Goal: Information Seeking & Learning: Learn about a topic

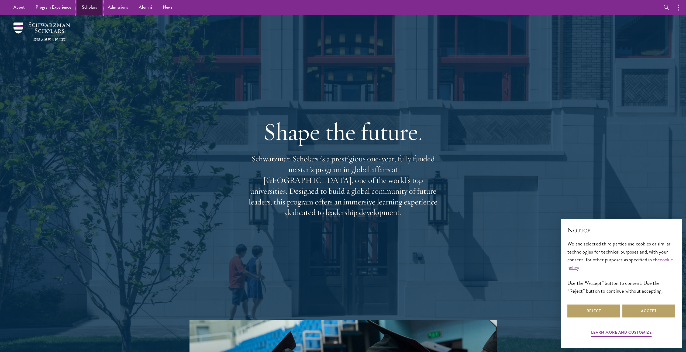
click at [85, 7] on link "Scholars" at bounding box center [90, 7] width 26 height 15
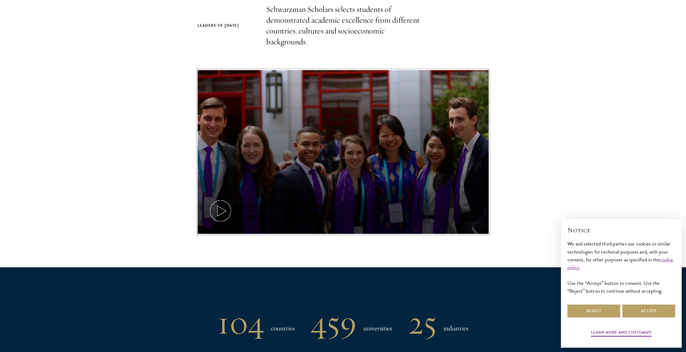
click at [226, 205] on icon at bounding box center [220, 211] width 24 height 24
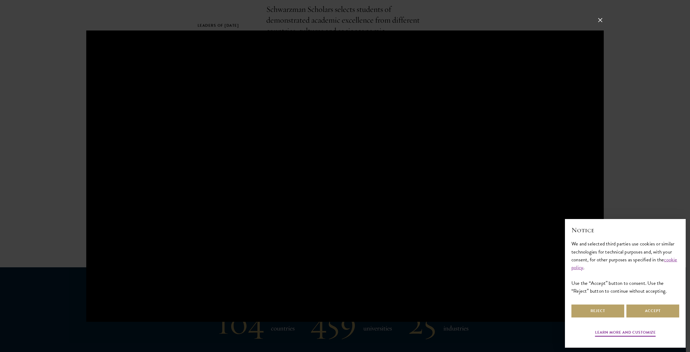
click at [595, 22] on div at bounding box center [345, 176] width 690 height 352
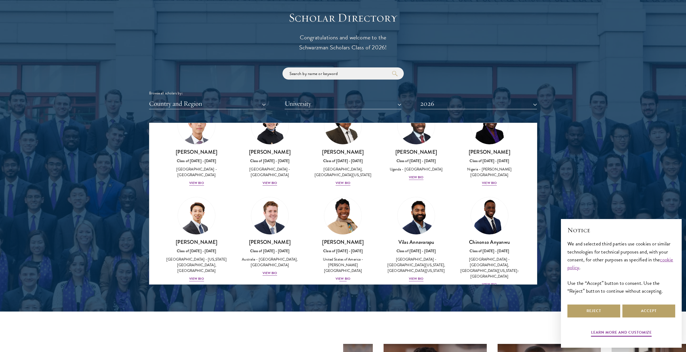
scroll to position [108, 0]
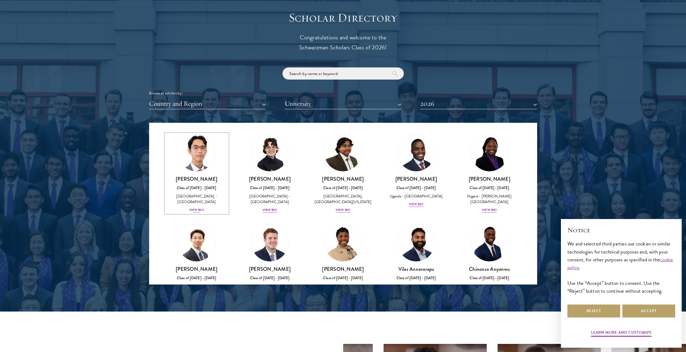
click at [199, 208] on div "View Bio" at bounding box center [196, 209] width 15 height 5
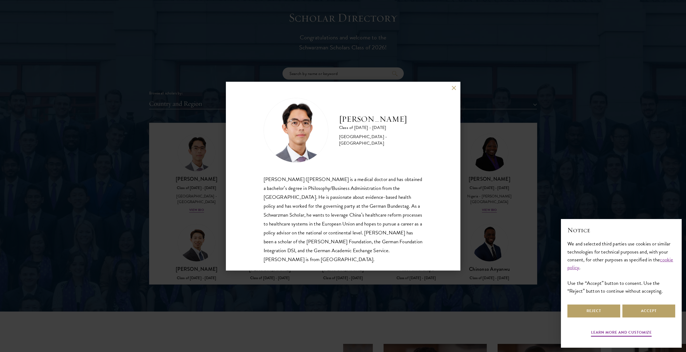
click at [453, 89] on button at bounding box center [454, 88] width 5 height 5
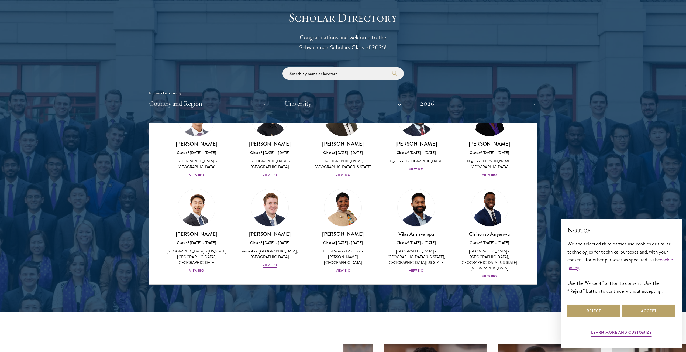
scroll to position [162, 0]
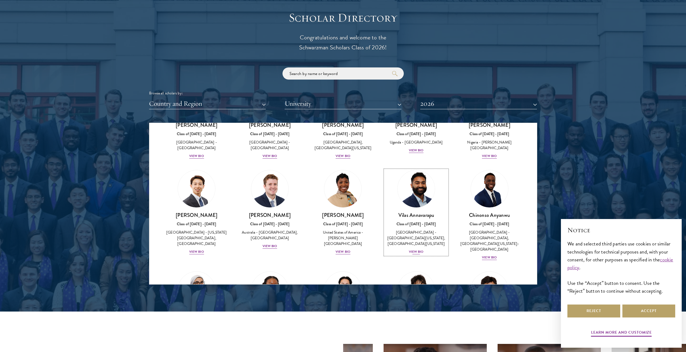
click at [411, 252] on div "View Bio" at bounding box center [416, 251] width 15 height 5
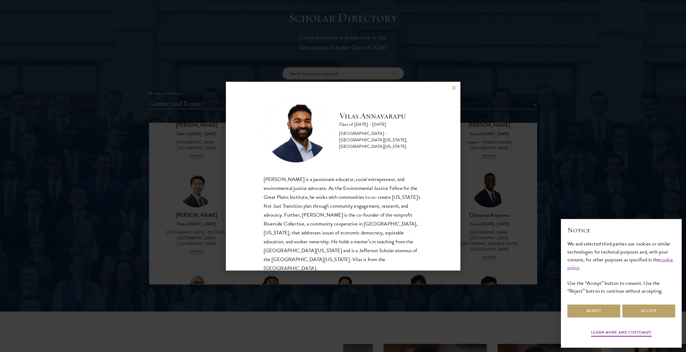
scroll to position [9, 0]
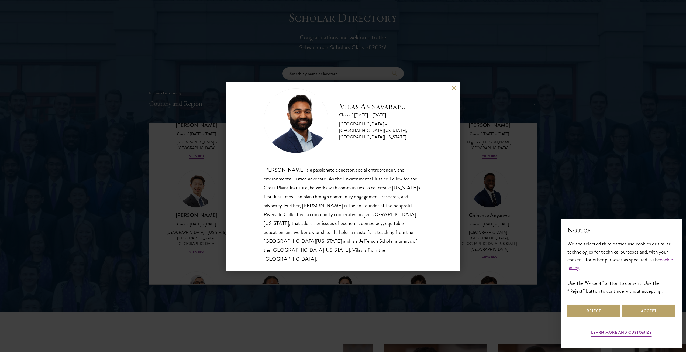
click at [453, 90] on div "[PERSON_NAME] Class of [DATE] - [DATE] [GEOGRAPHIC_DATA] - [GEOGRAPHIC_DATA][US…" at bounding box center [343, 176] width 234 height 189
click at [454, 88] on button at bounding box center [454, 88] width 5 height 5
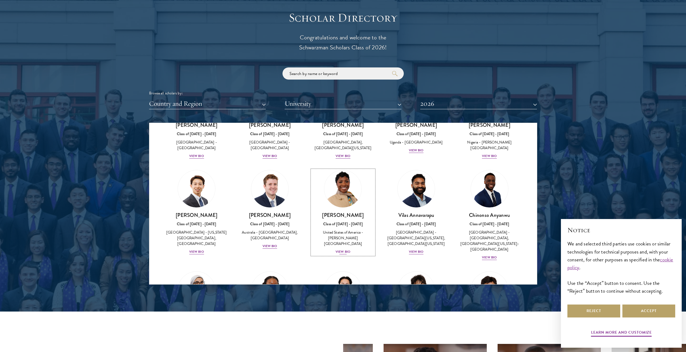
click at [336, 251] on div "View Bio" at bounding box center [343, 251] width 15 height 5
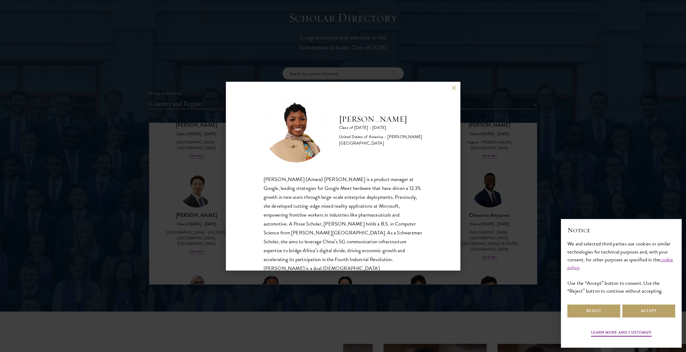
scroll to position [9, 0]
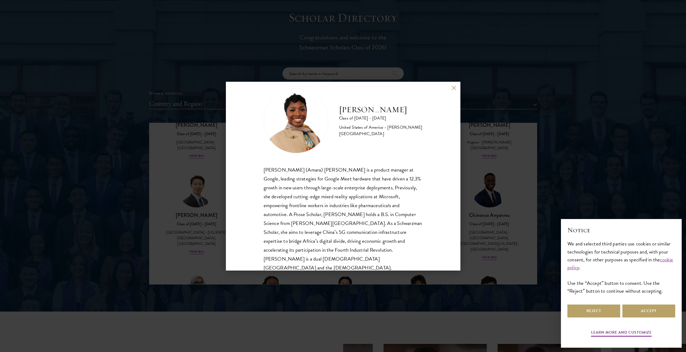
click at [452, 87] on button at bounding box center [454, 88] width 5 height 5
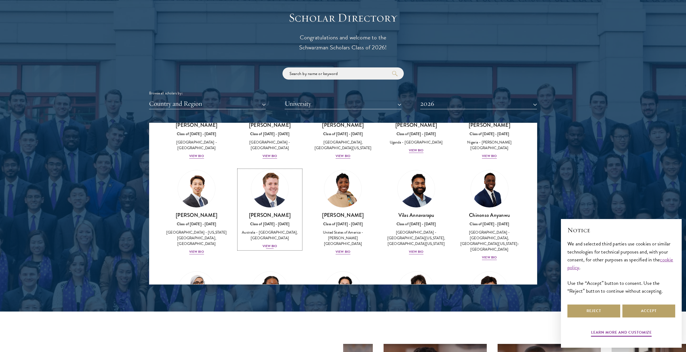
click at [267, 248] on div "[PERSON_NAME] Class of [DATE] - [DATE] [GEOGRAPHIC_DATA] - [GEOGRAPHIC_DATA], […" at bounding box center [269, 230] width 63 height 37
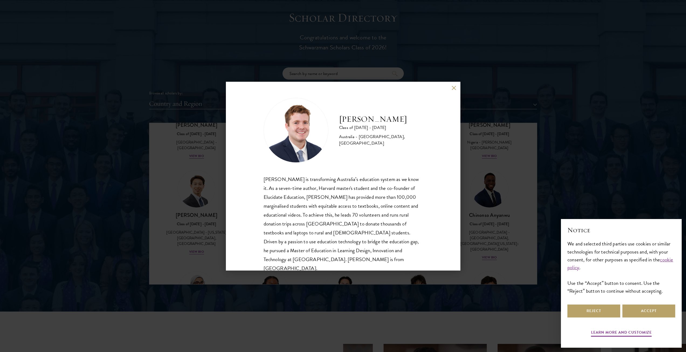
click at [452, 89] on button at bounding box center [454, 88] width 5 height 5
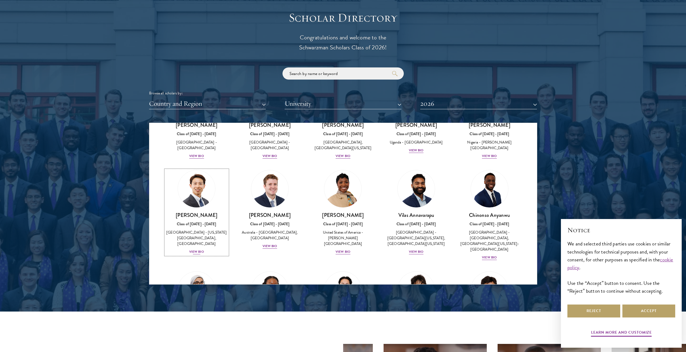
click at [194, 246] on div "[GEOGRAPHIC_DATA] - [US_STATE][GEOGRAPHIC_DATA], [GEOGRAPHIC_DATA]" at bounding box center [196, 237] width 63 height 17
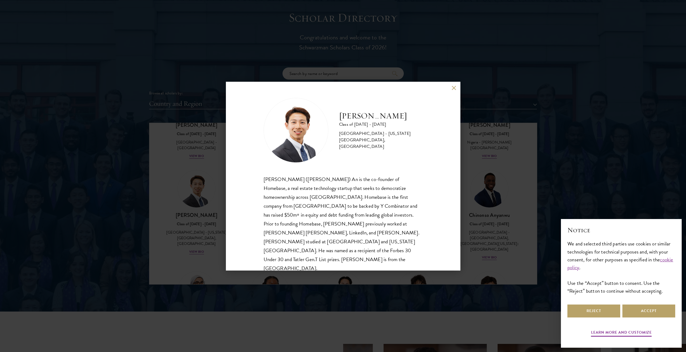
click at [452, 88] on button at bounding box center [454, 88] width 5 height 5
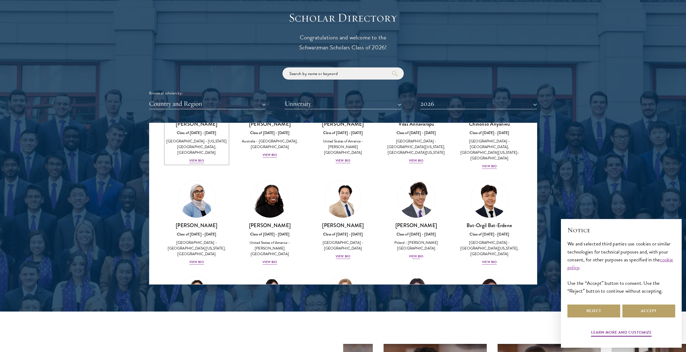
scroll to position [269, 0]
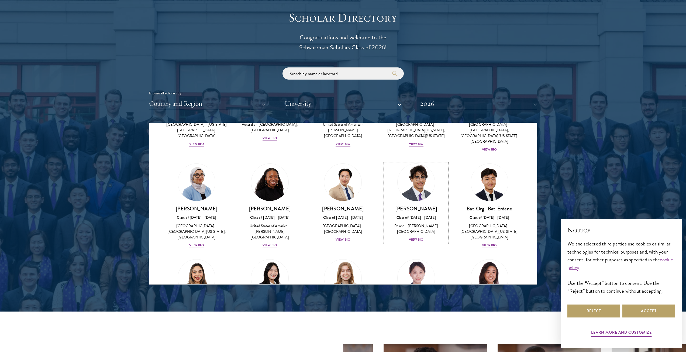
click at [416, 237] on div "View Bio" at bounding box center [416, 239] width 15 height 5
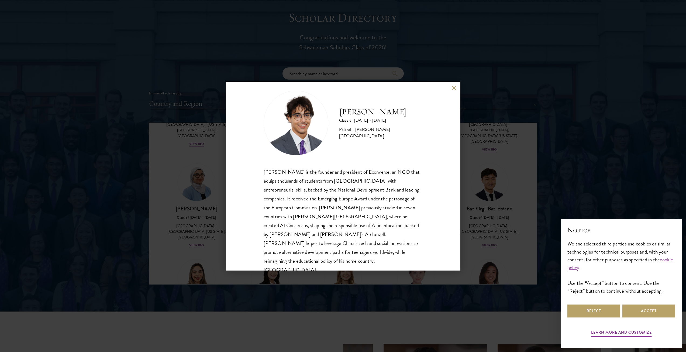
scroll to position [9, 0]
click at [456, 87] on button at bounding box center [454, 88] width 5 height 5
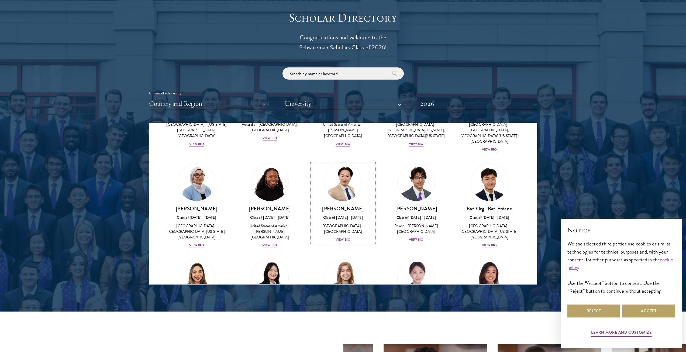
click at [340, 237] on div "View Bio" at bounding box center [343, 239] width 15 height 5
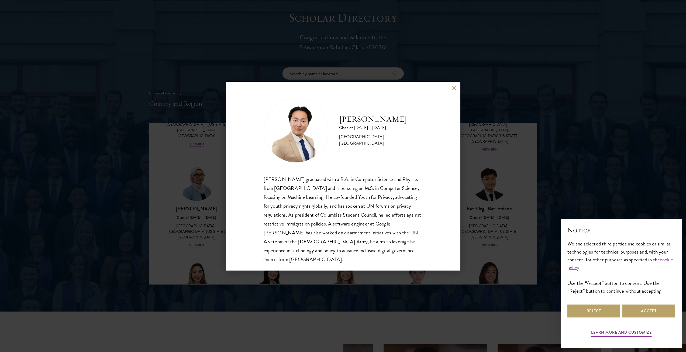
click at [452, 87] on button at bounding box center [454, 88] width 5 height 5
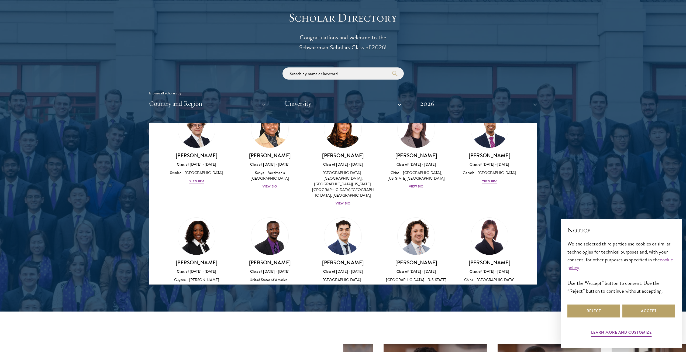
scroll to position [862, 0]
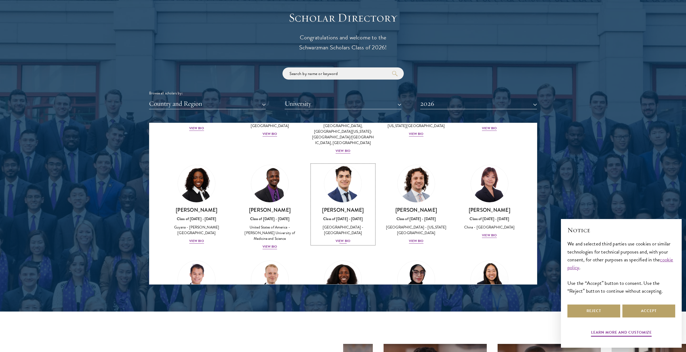
click at [343, 238] on div "View Bio" at bounding box center [343, 240] width 15 height 5
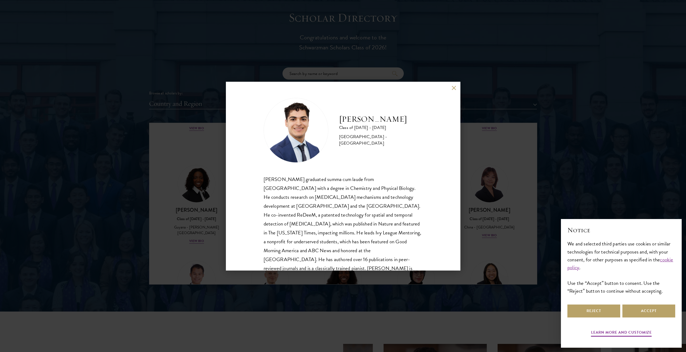
click at [454, 90] on button at bounding box center [454, 88] width 5 height 5
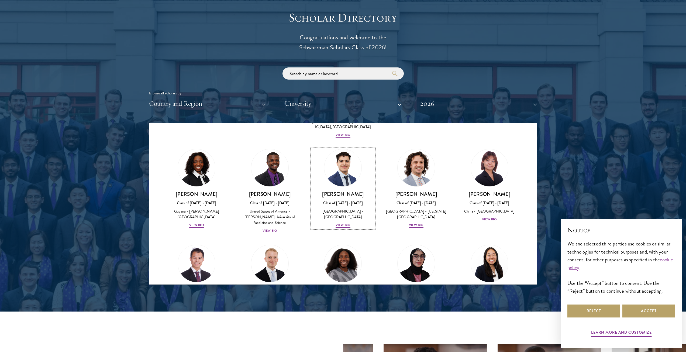
scroll to position [889, 0]
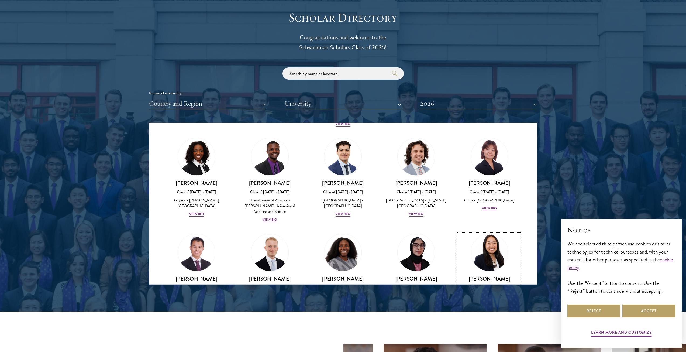
click at [485, 318] on div "View Bio" at bounding box center [489, 320] width 15 height 5
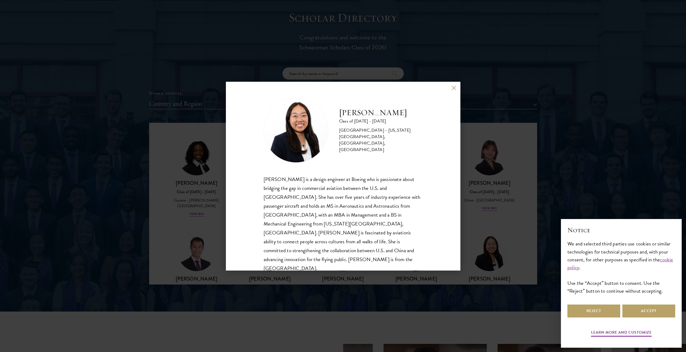
scroll to position [1, 0]
click at [454, 88] on button at bounding box center [454, 88] width 5 height 5
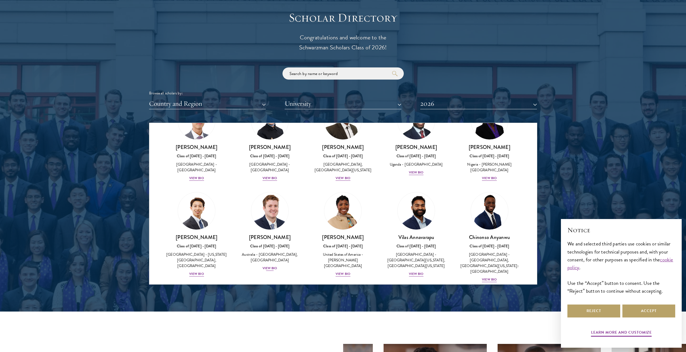
scroll to position [135, 0]
